Goal: Transaction & Acquisition: Purchase product/service

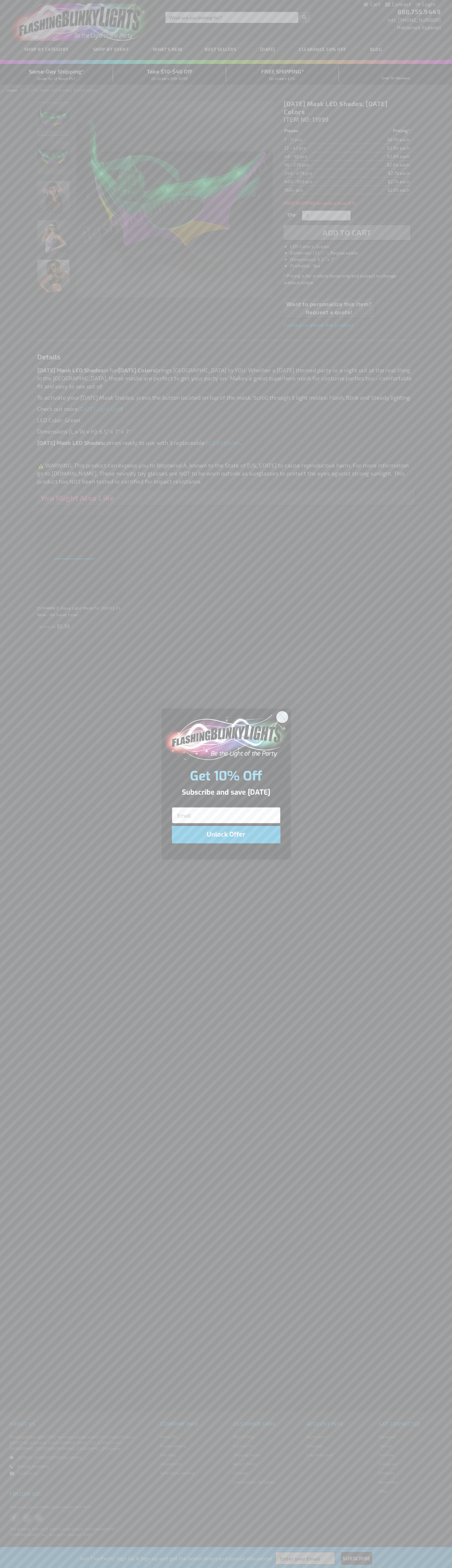
click at [282, 716] on icon "Close dialog" at bounding box center [281, 716] width 4 height 4
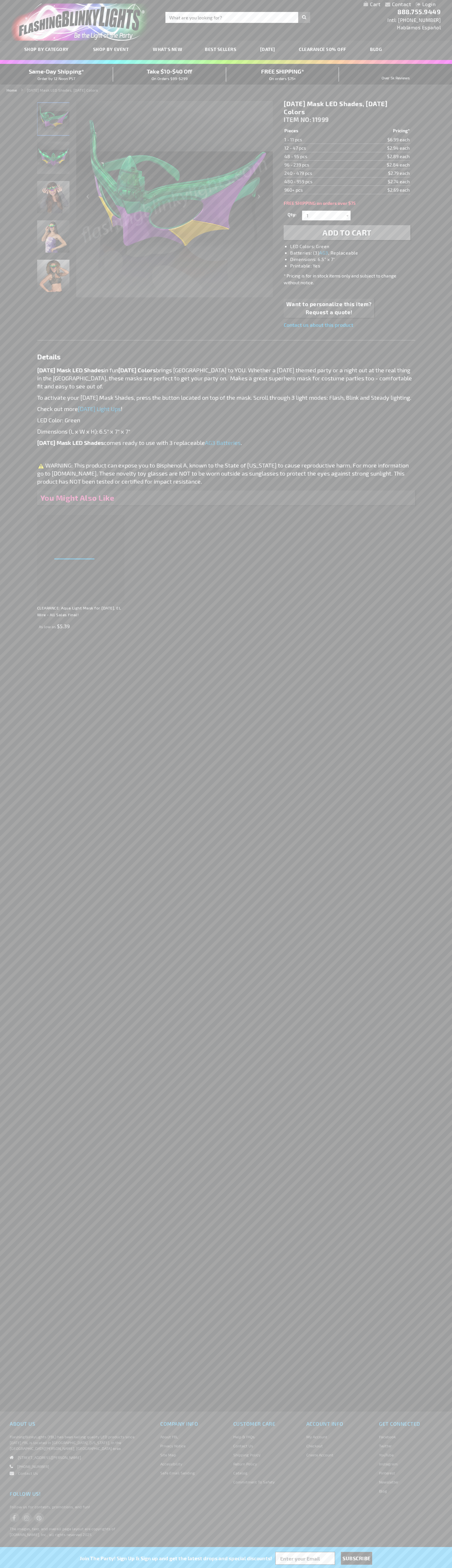
click at [353, 247] on li "LED Colors: Green" at bounding box center [353, 247] width 126 height 7
click at [347, 233] on span "Add to Cart" at bounding box center [347, 232] width 49 height 9
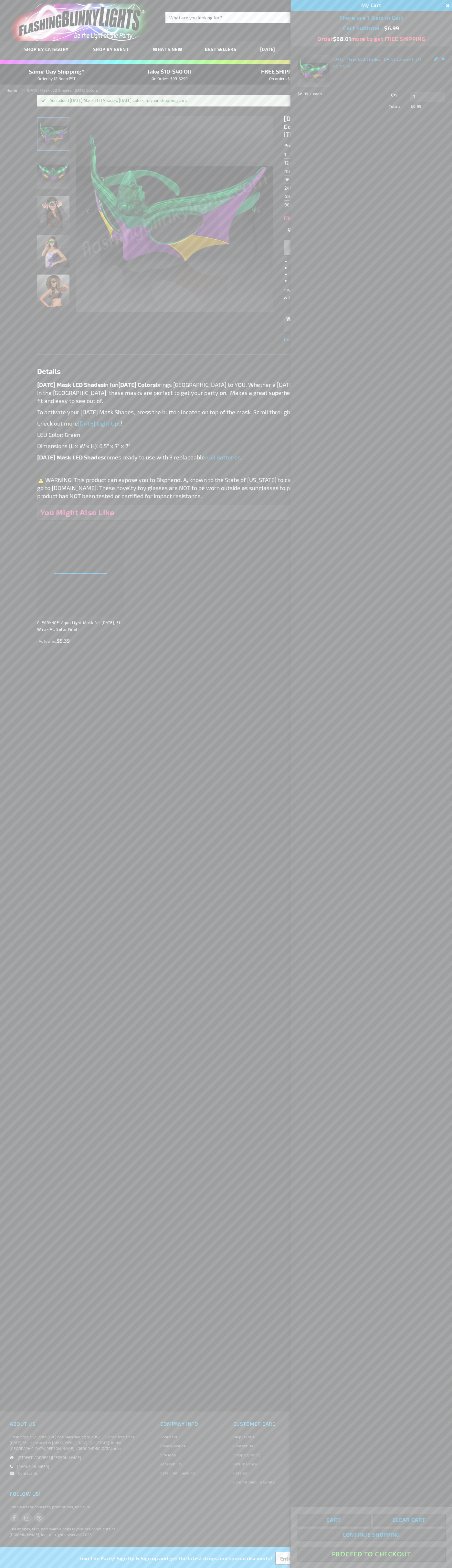
click at [371, 1554] on button "Proceed To Checkout" at bounding box center [371, 1554] width 148 height 15
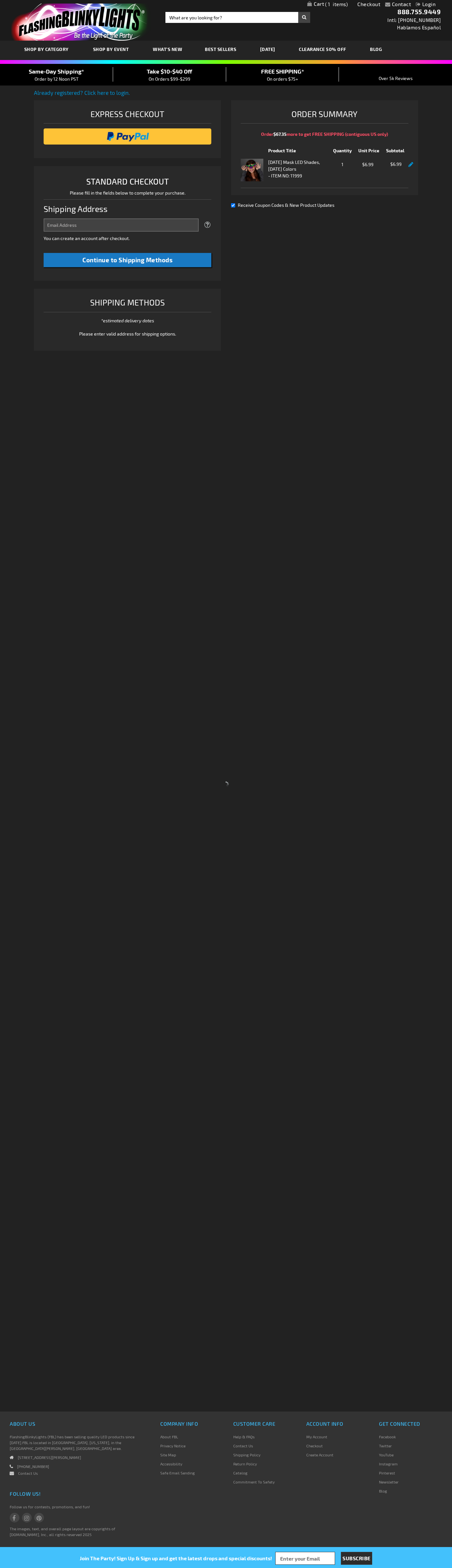
select select "US"
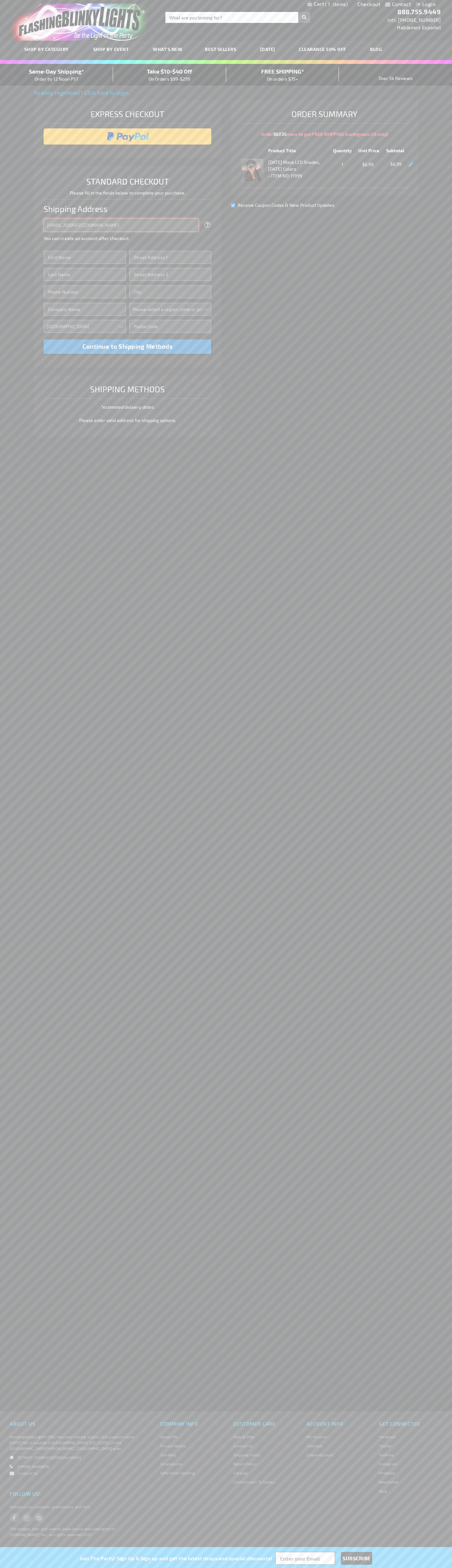
type input "[EMAIL_ADDRESS][DOMAIN_NAME]"
type input "[PERSON_NAME]"
type input "[STREET_ADDRESS][PERSON_NAME]"
type input "First floor"
type input "charlotte"
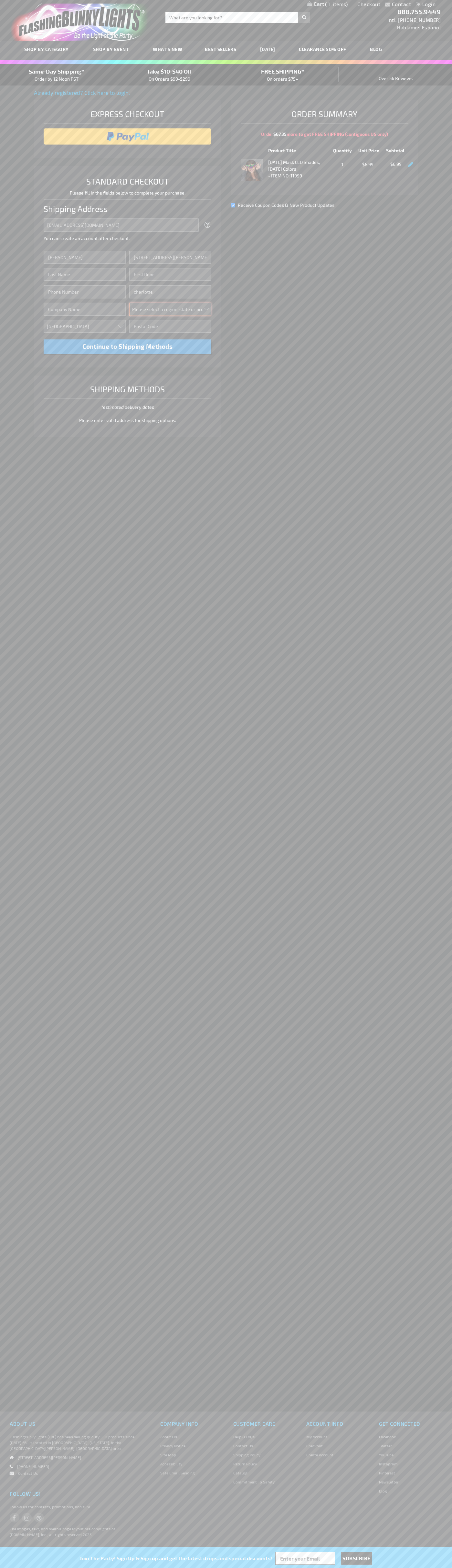
select select "44"
type input "28202"
type input "[PERSON_NAME]"
type input "6502530000"
type input "[PERSON_NAME]"
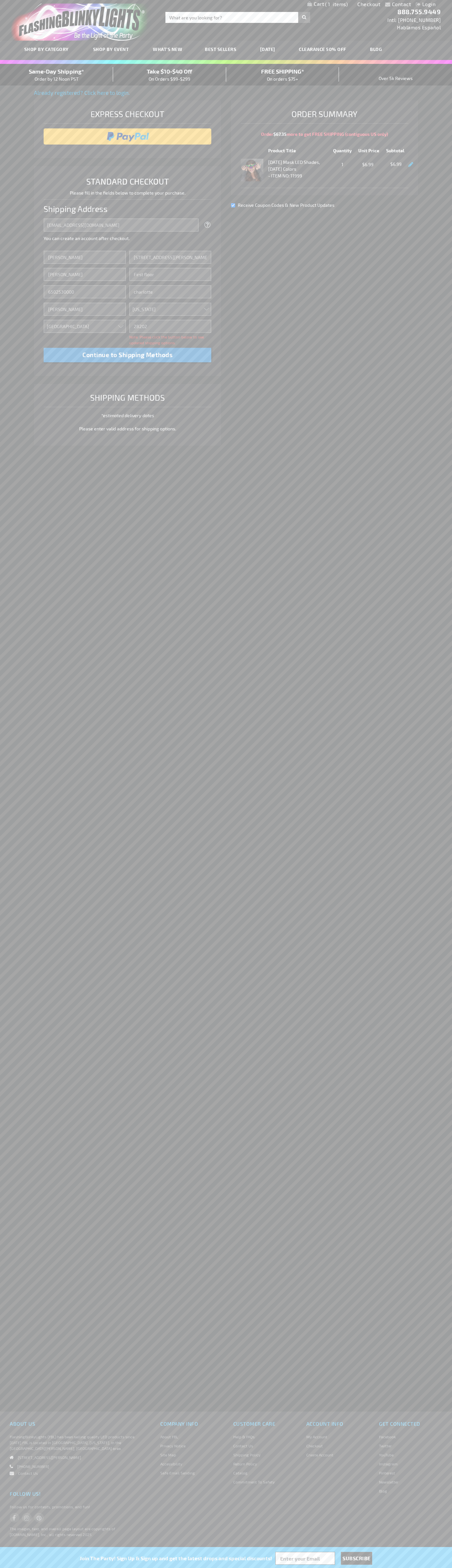
click at [57, 75] on div "Same-Day Shipping* Order by 12 Noon PST" at bounding box center [57, 74] width 113 height 15
click at [127, 136] on input "image" at bounding box center [127, 136] width 161 height 13
